Goal: Task Accomplishment & Management: Use online tool/utility

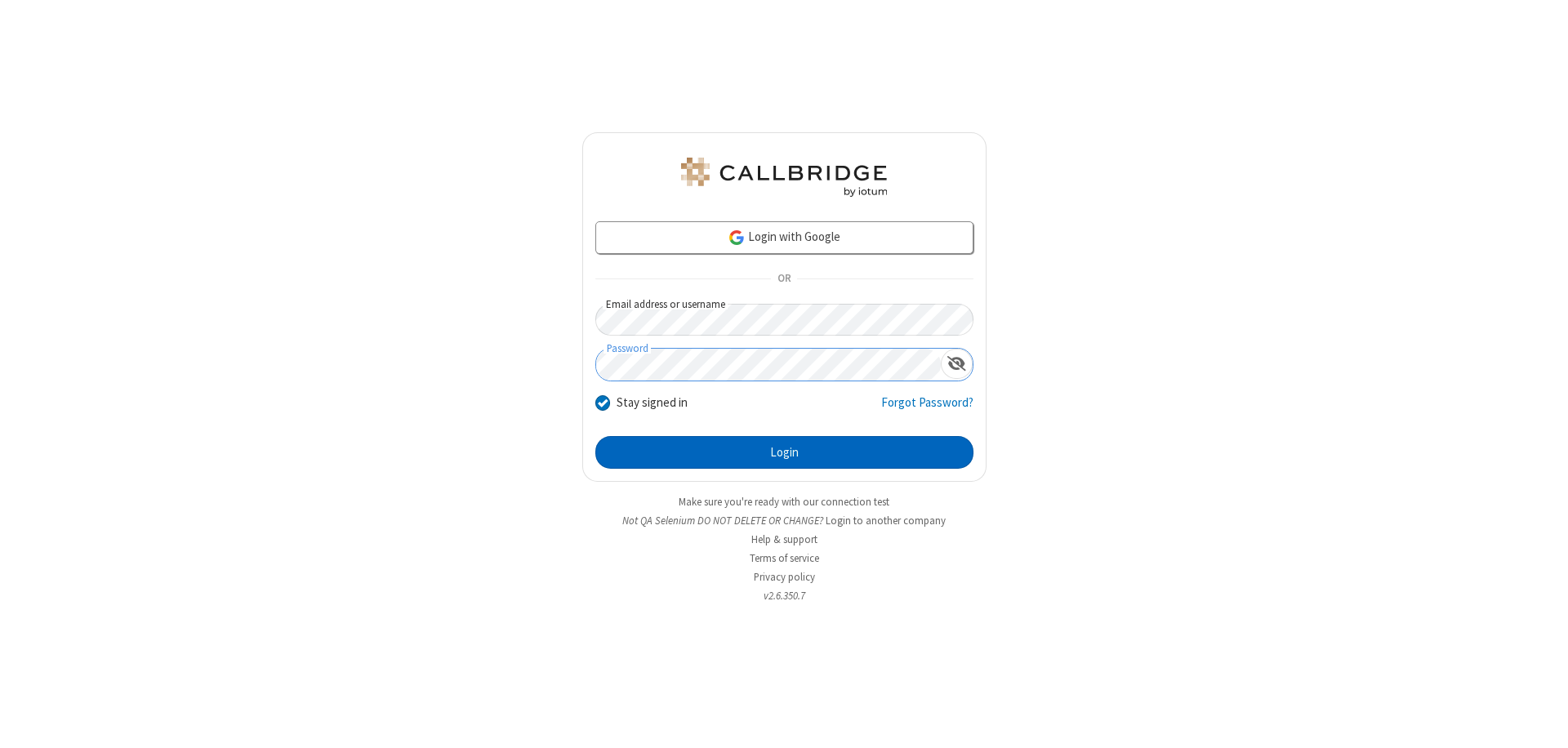
click at [784, 453] on button "Login" at bounding box center [784, 453] width 378 height 33
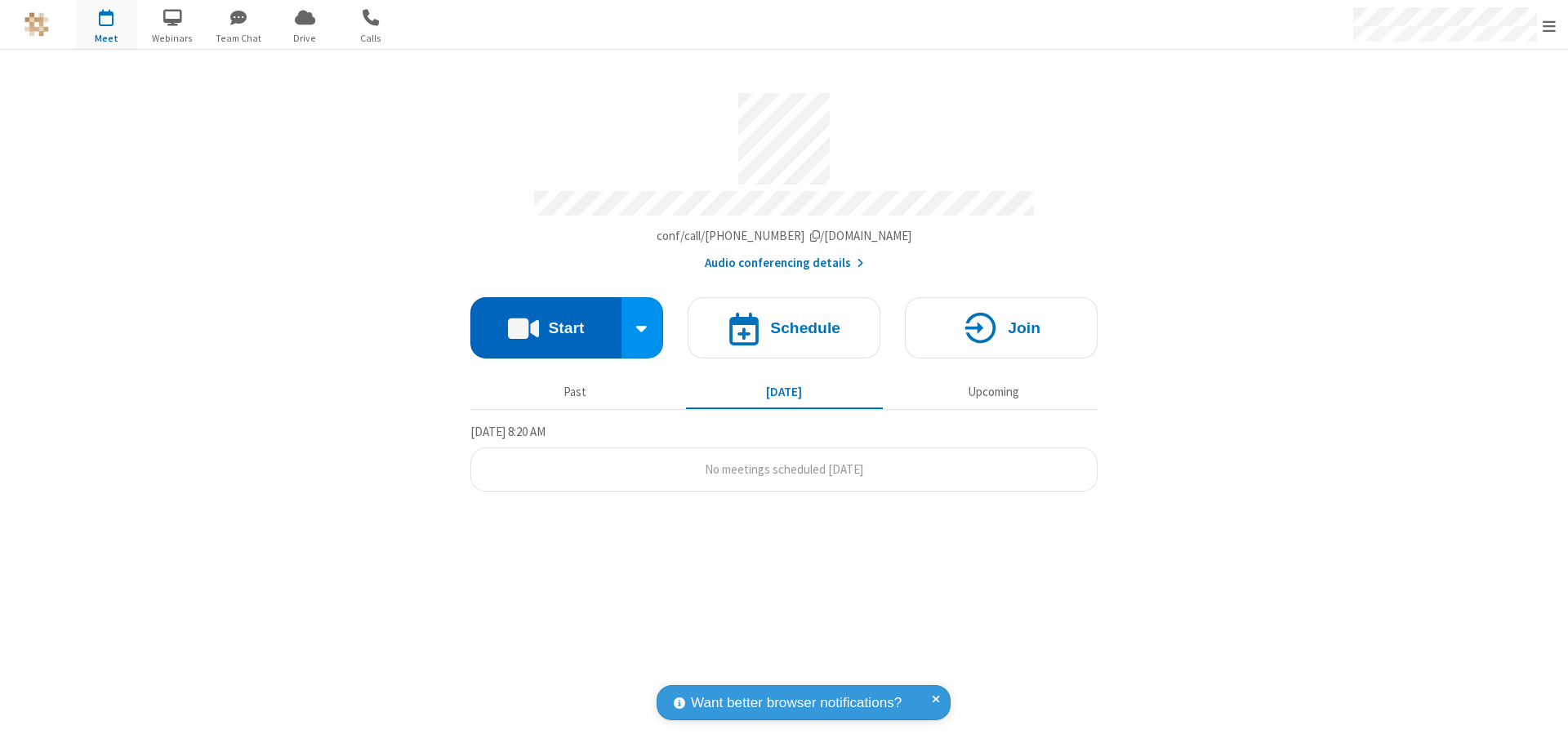
click at [546, 321] on button "Start" at bounding box center [546, 328] width 151 height 62
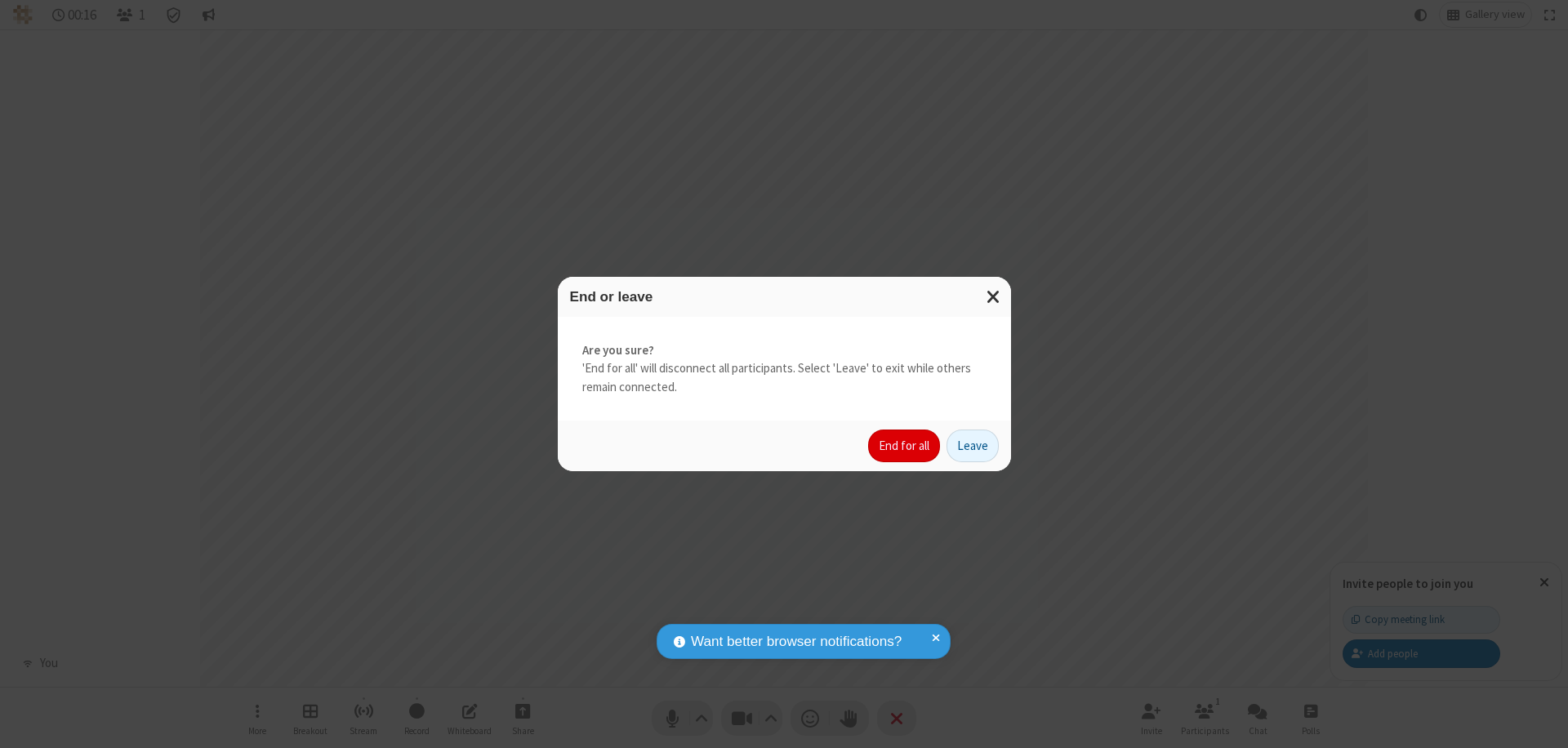
click at [905, 446] on button "End for all" at bounding box center [903, 447] width 72 height 33
